Goal: Find specific page/section: Find specific page/section

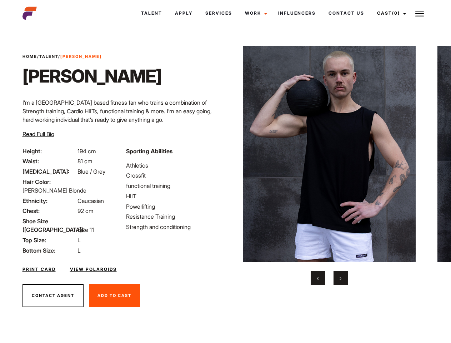
click at [389, 13] on link "Cast (0)" at bounding box center [390, 13] width 40 height 19
click at [419, 13] on img at bounding box center [419, 13] width 9 height 9
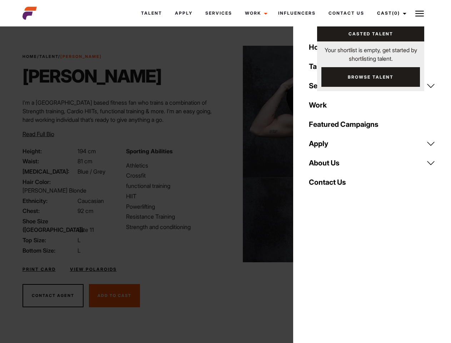
click at [329, 165] on img at bounding box center [329, 154] width 173 height 216
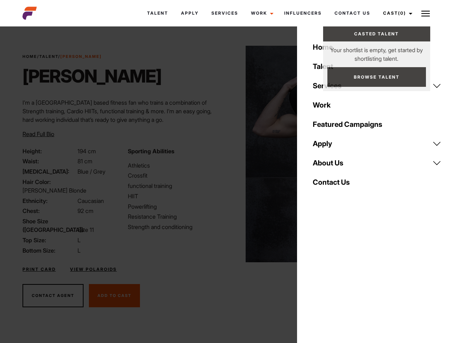
click at [225, 154] on div "Sporting Abilities Athletics Crossfit functional training HIIT Powerlifting Res…" at bounding box center [175, 201] width 105 height 108
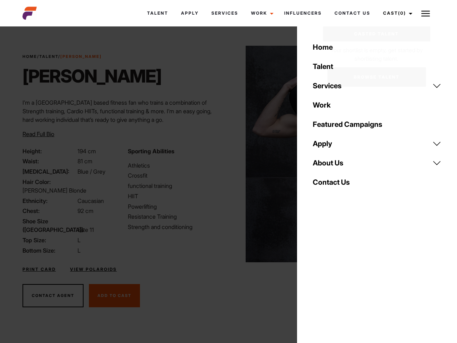
click at [318, 278] on div "Home Talent Services Talent Casting Photography Videography Creative Hair and M…" at bounding box center [377, 171] width 160 height 343
click at [340, 278] on div "Home Talent Services Talent Casting Photography Videography Creative Hair and M…" at bounding box center [377, 171] width 160 height 343
